Goal: Entertainment & Leisure: Consume media (video, audio)

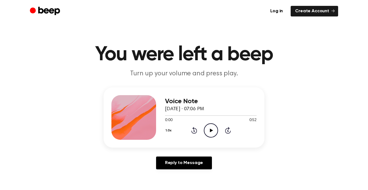
click at [210, 124] on icon "Play Audio" at bounding box center [211, 130] width 14 height 14
click at [214, 126] on icon "Play Audio" at bounding box center [211, 130] width 14 height 14
click at [210, 129] on icon at bounding box center [211, 131] width 3 height 4
click at [216, 124] on icon "Play Audio" at bounding box center [211, 130] width 14 height 14
click at [209, 129] on icon "Pause Audio" at bounding box center [211, 130] width 14 height 14
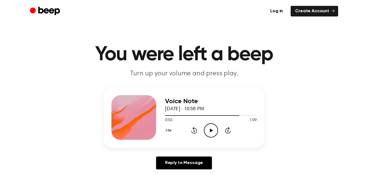
click at [206, 130] on icon "Play Audio" at bounding box center [211, 130] width 14 height 14
click at [210, 124] on icon "Play Audio" at bounding box center [211, 130] width 14 height 14
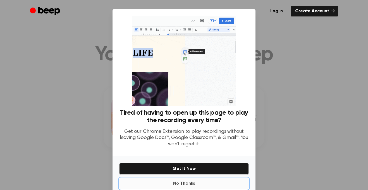
click at [194, 184] on button "No Thanks" at bounding box center [183, 183] width 129 height 11
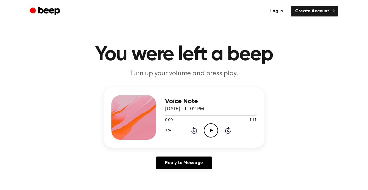
click at [210, 134] on icon "Play Audio" at bounding box center [211, 130] width 14 height 14
click at [206, 132] on icon "Pause Audio" at bounding box center [211, 130] width 14 height 14
click at [212, 126] on icon "Play Audio" at bounding box center [211, 130] width 14 height 14
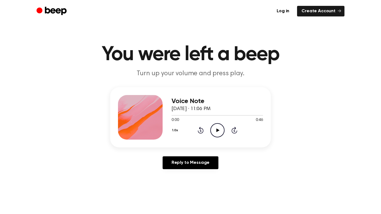
click at [219, 125] on icon "Play Audio" at bounding box center [217, 130] width 14 height 14
click at [220, 124] on icon "Play Audio" at bounding box center [217, 130] width 14 height 14
click at [200, 127] on icon "Rewind 5 seconds" at bounding box center [201, 130] width 6 height 7
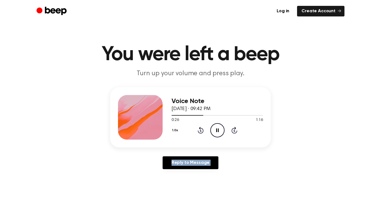
click at [200, 127] on icon "Rewind 5 seconds" at bounding box center [201, 130] width 6 height 7
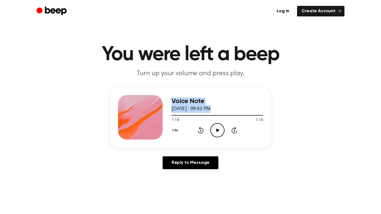
drag, startPoint x: 210, startPoint y: 114, endPoint x: 140, endPoint y: 111, distance: 69.8
click at [140, 111] on div "Voice Note August 28, 2023 · 09:42 PM 1:16 1:16 Your browser does not support t…" at bounding box center [190, 117] width 161 height 60
click at [158, 108] on div at bounding box center [140, 117] width 45 height 45
click at [173, 114] on div at bounding box center [218, 115] width 92 height 4
click at [213, 133] on icon "Play Audio" at bounding box center [217, 130] width 14 height 14
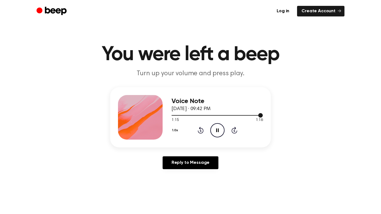
click at [172, 116] on div at bounding box center [217, 115] width 91 height 1
